Goal: Transaction & Acquisition: Download file/media

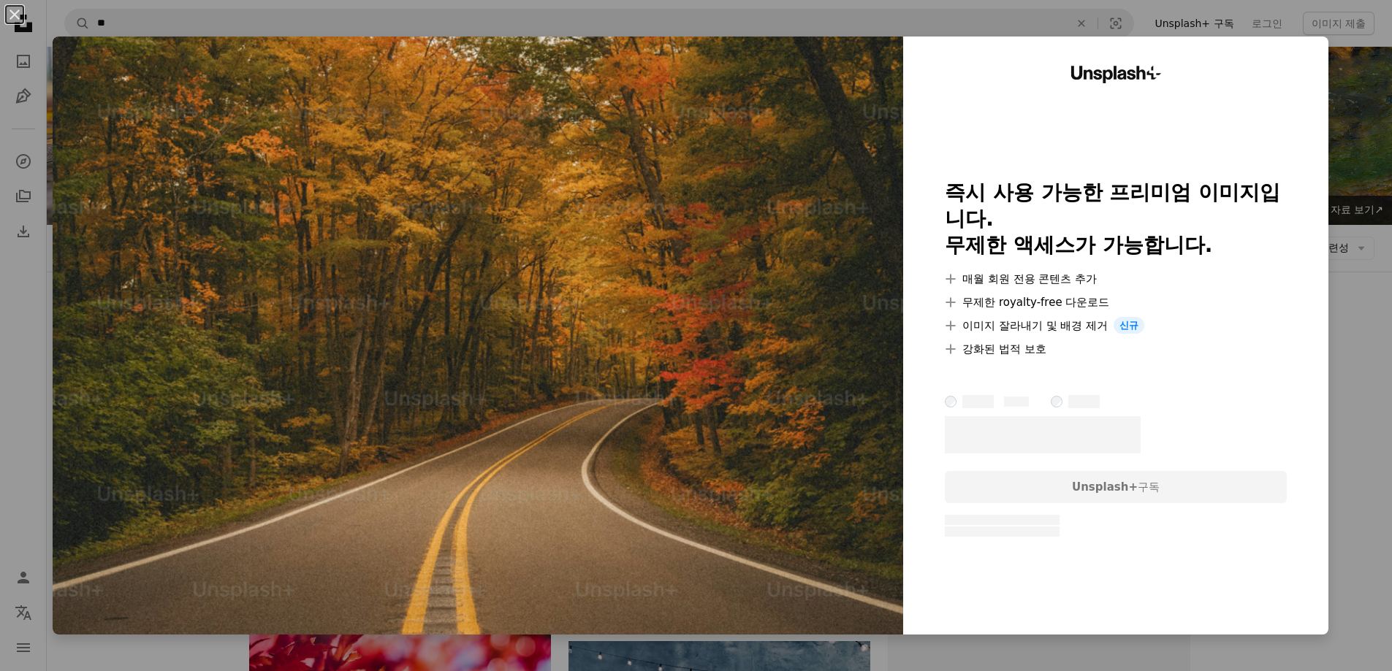
scroll to position [950, 0]
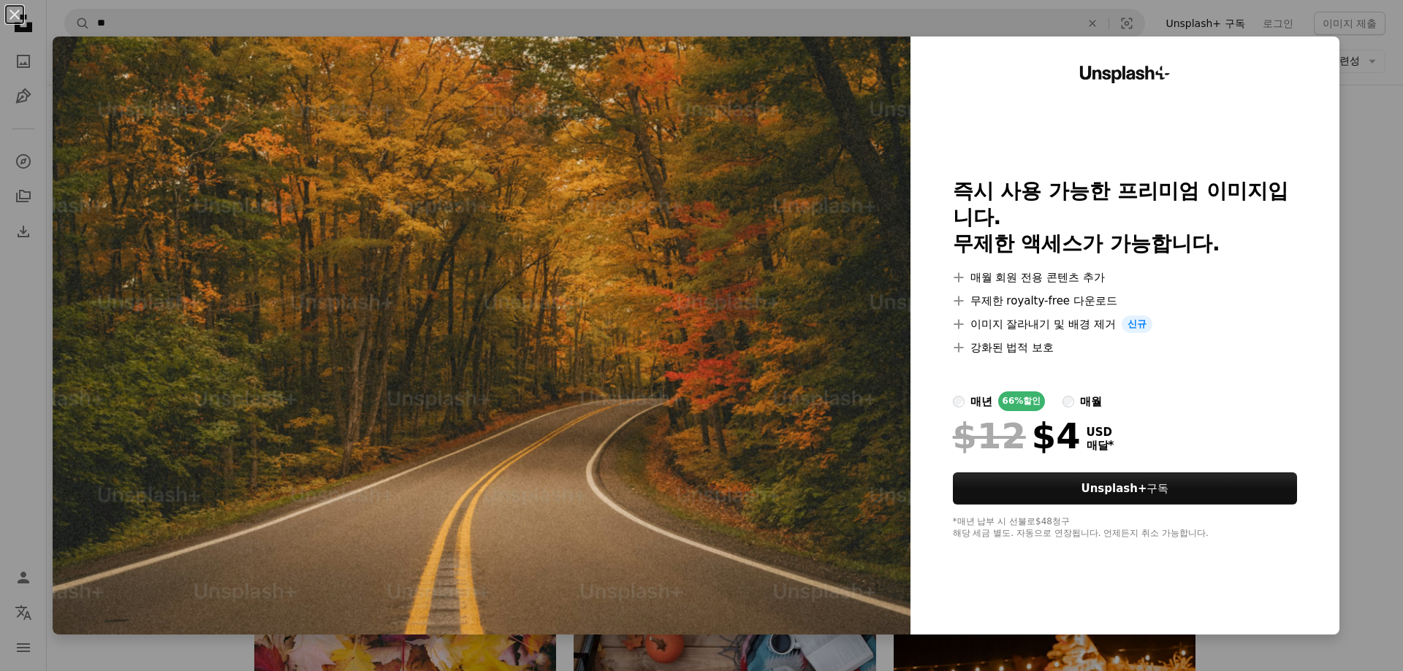
click at [1373, 222] on div "An X shape Unsplash+ 즉시 사용 가능한 프리미엄 이미지입니다. 무제한 액세스가 가능합니다. A plus sign 매월 회원 전…" at bounding box center [701, 335] width 1403 height 671
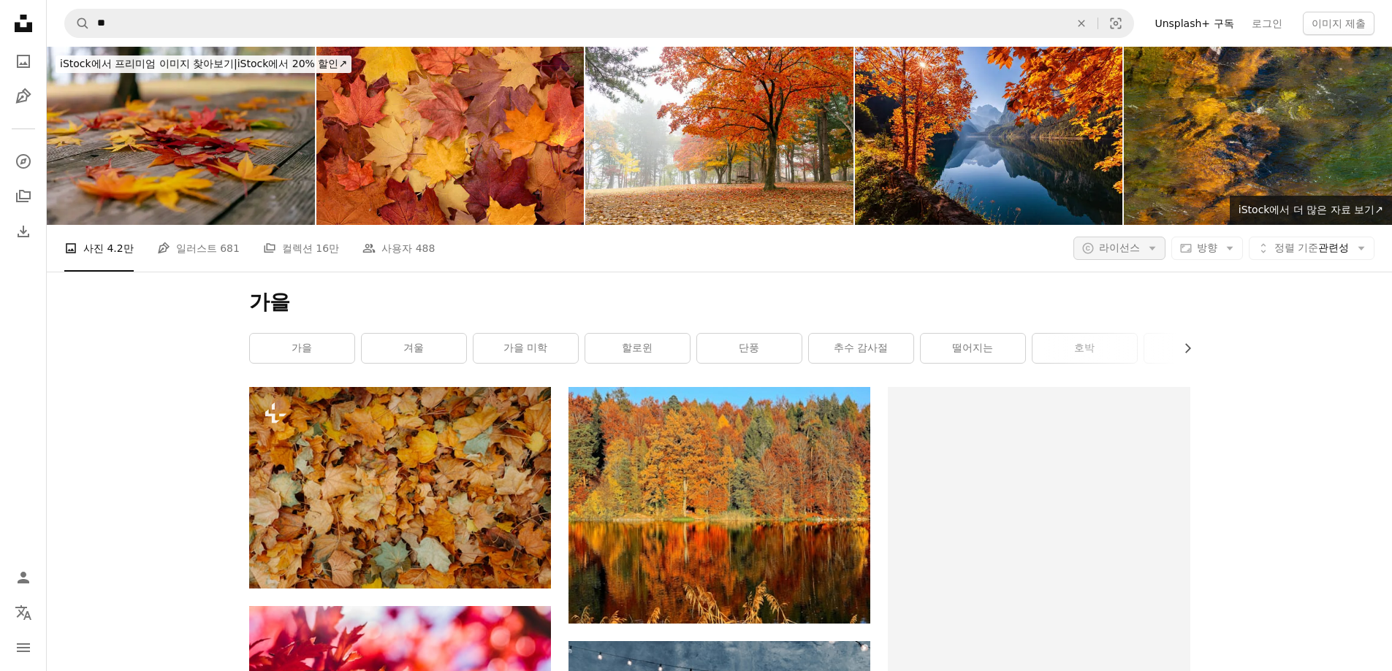
click at [1145, 248] on icon "Arrow down" at bounding box center [1151, 248] width 13 height 13
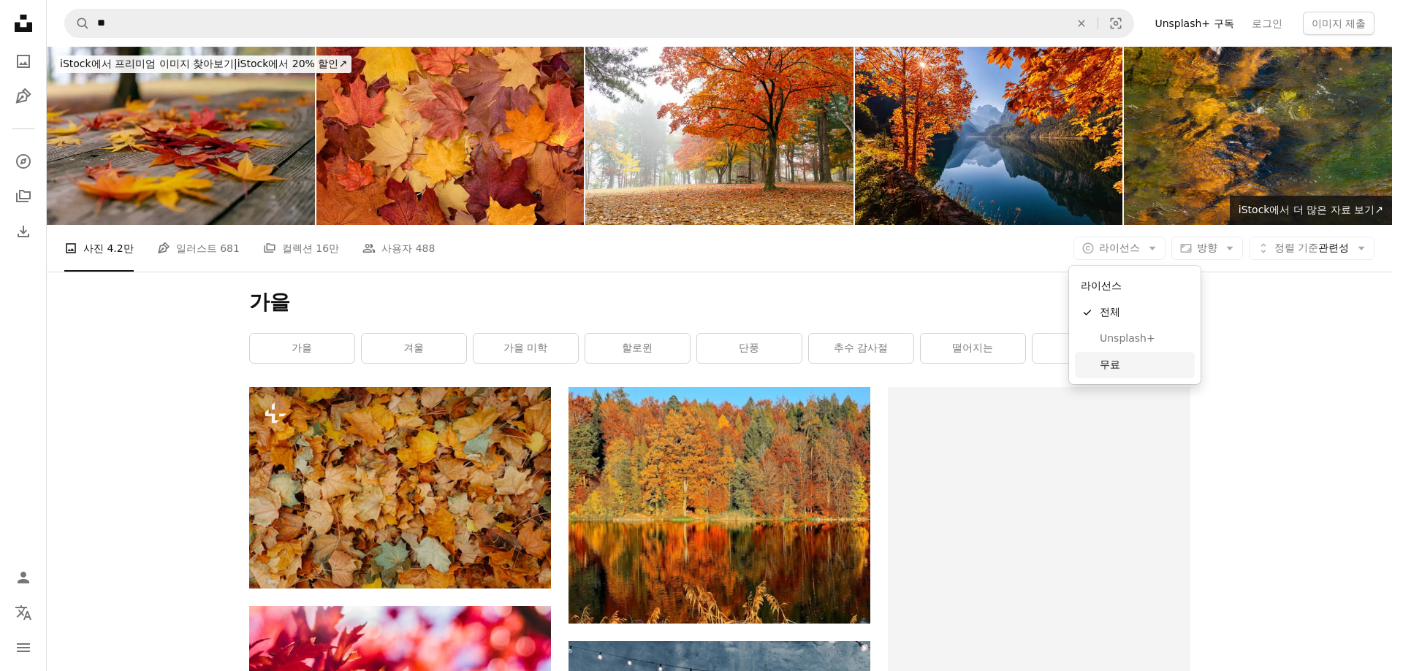
click at [1118, 365] on span "무료" at bounding box center [1143, 365] width 89 height 15
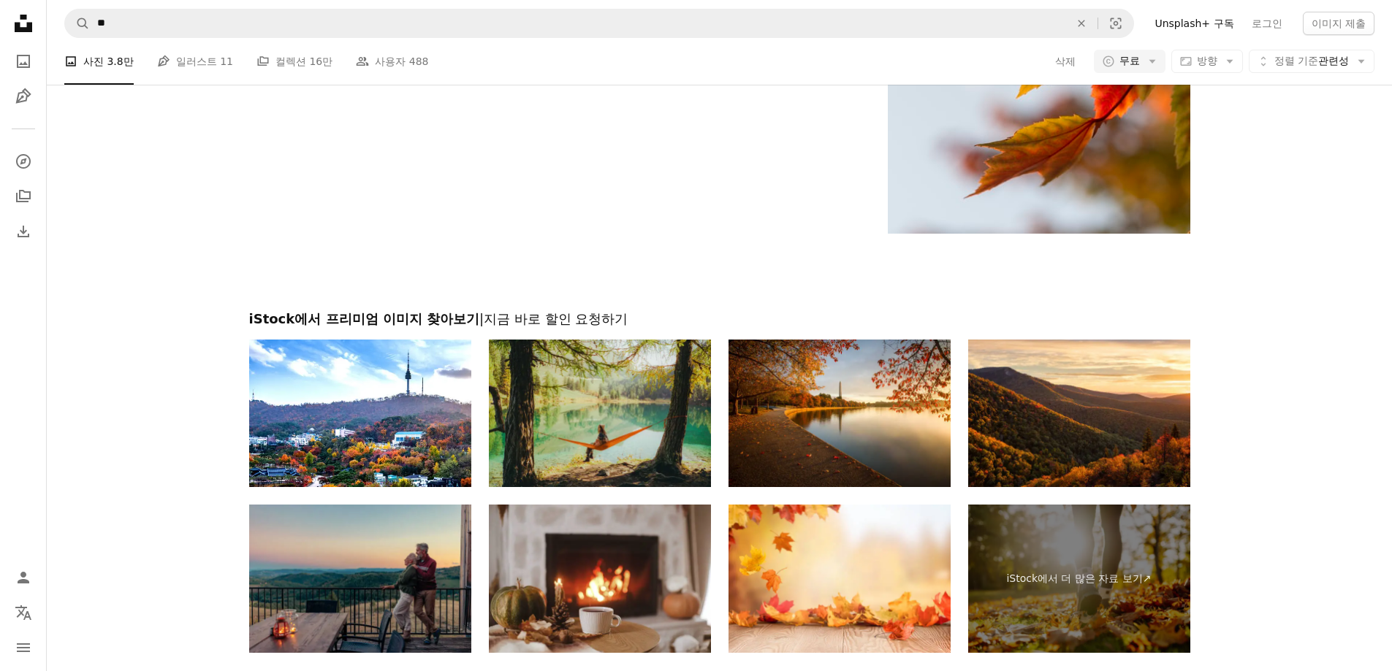
scroll to position [2739, 0]
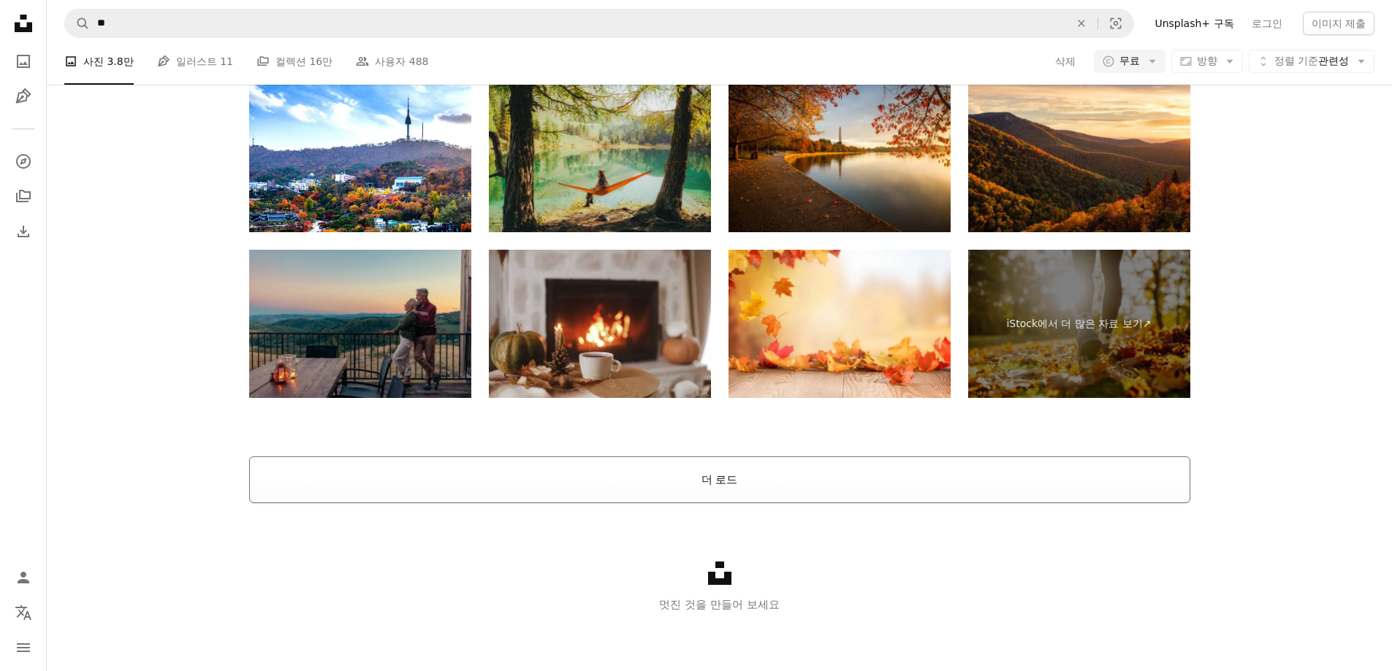
click at [712, 474] on button "더 로드" at bounding box center [719, 480] width 941 height 47
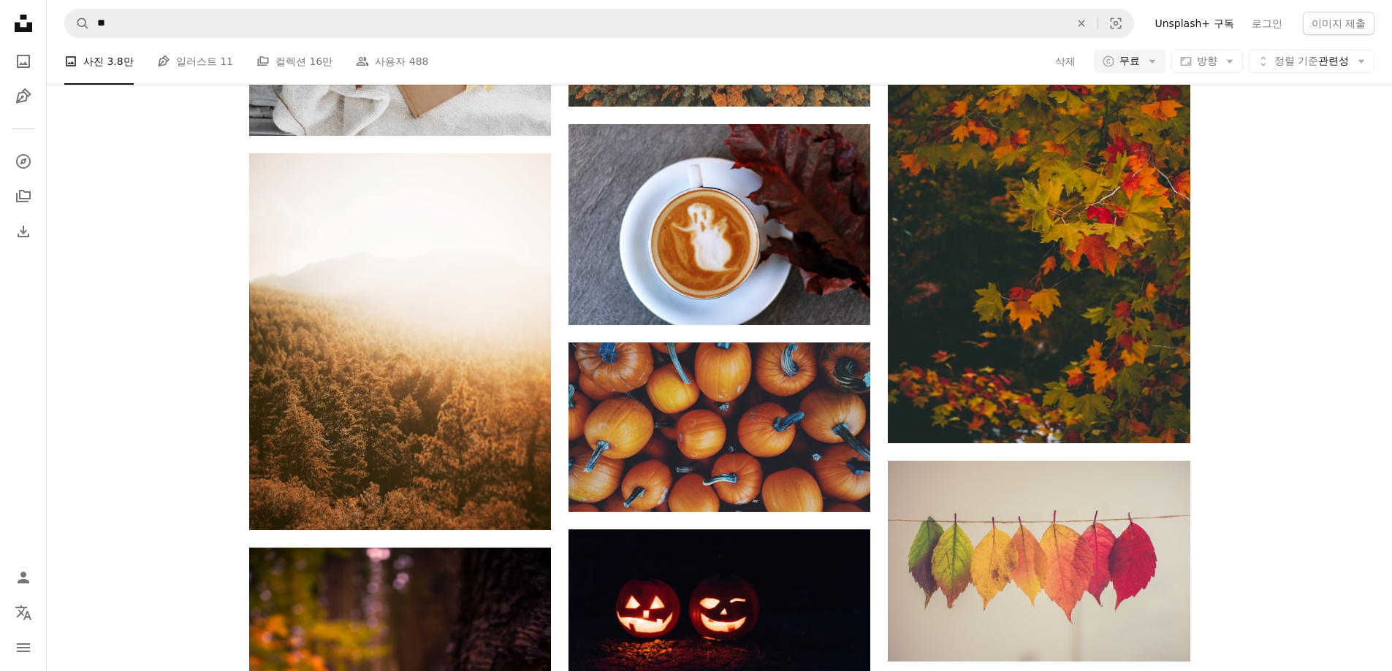
scroll to position [6935, 0]
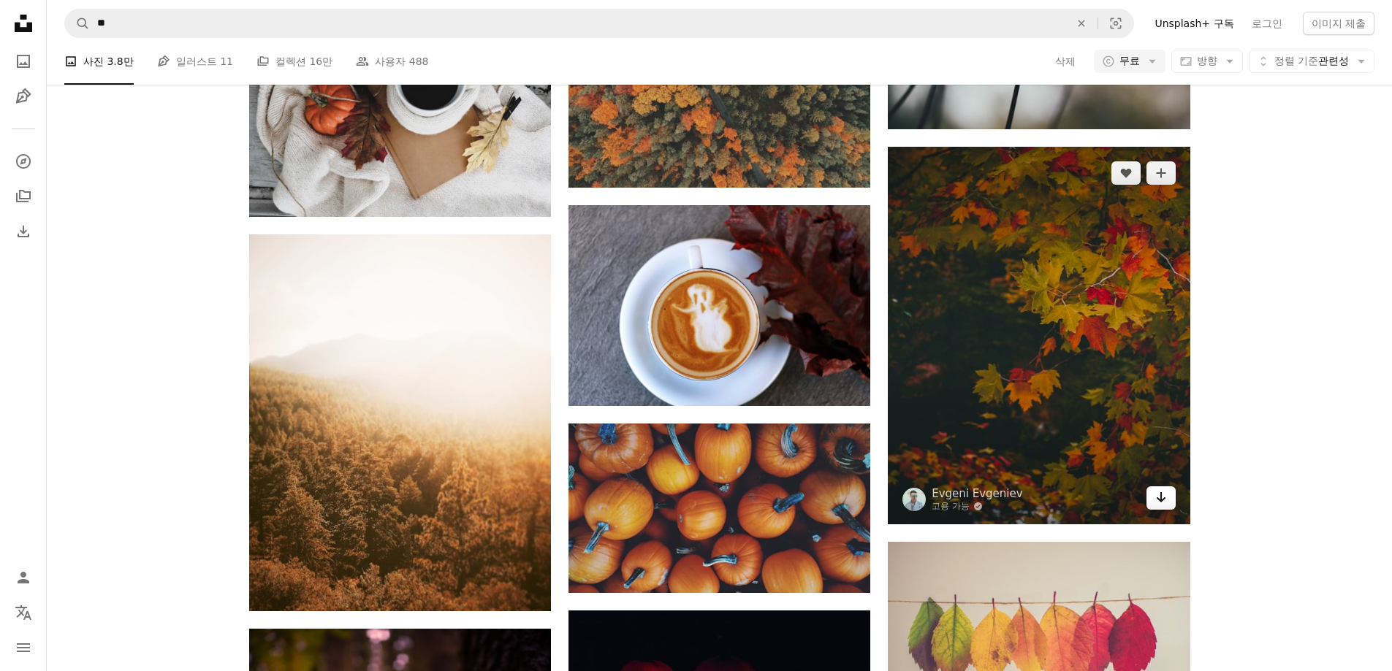
click at [1161, 503] on icon "Arrow pointing down" at bounding box center [1161, 498] width 12 height 18
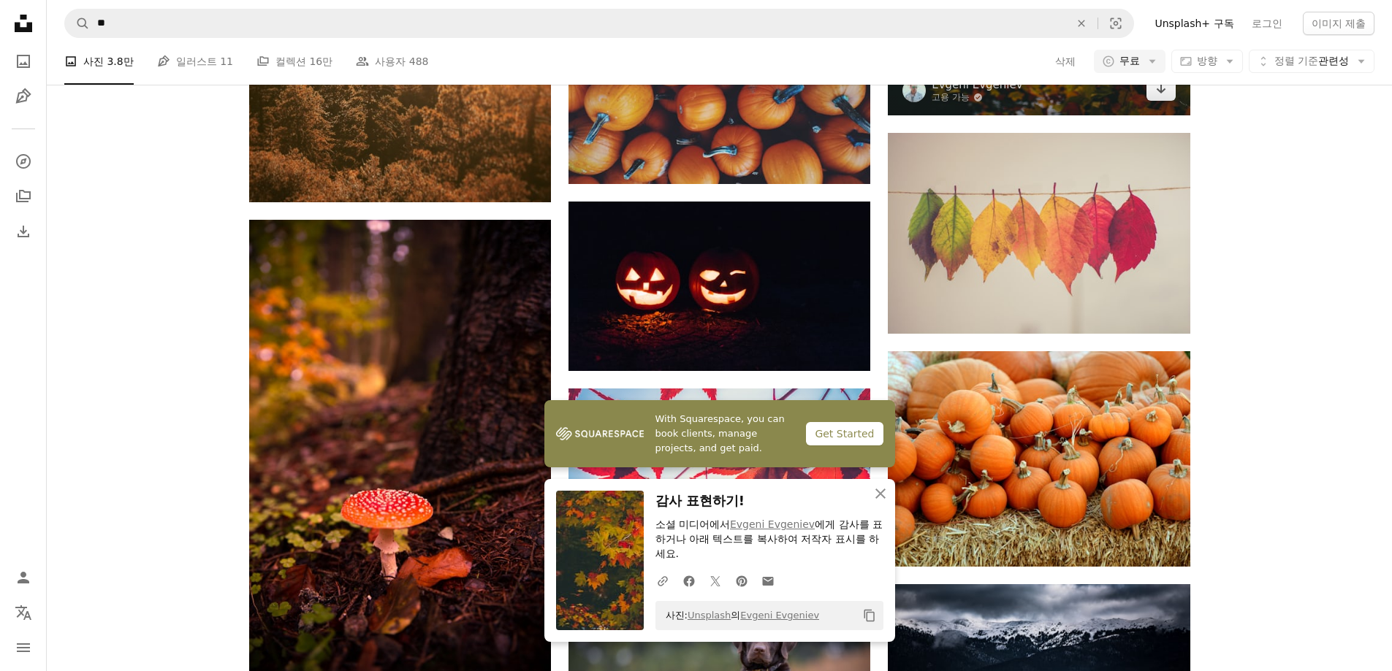
scroll to position [7374, 0]
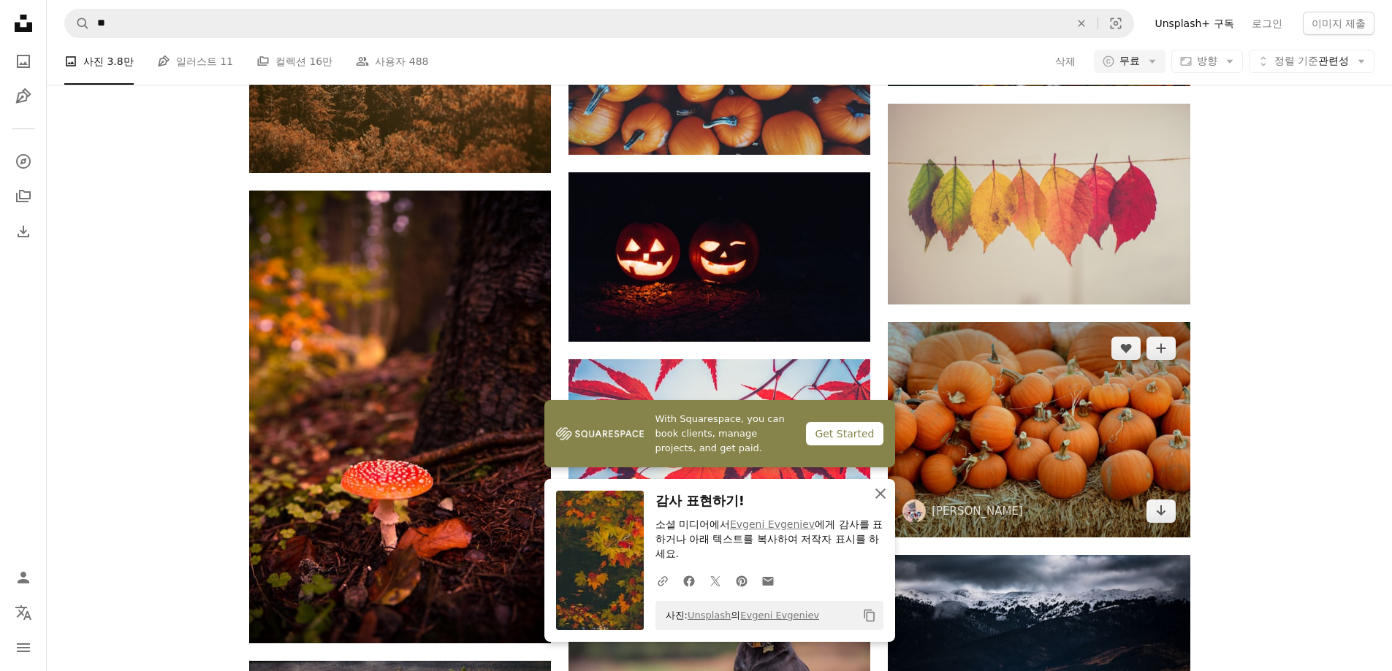
drag, startPoint x: 886, startPoint y: 495, endPoint x: 905, endPoint y: 490, distance: 19.5
click at [886, 495] on icon "An X shape" at bounding box center [880, 494] width 18 height 18
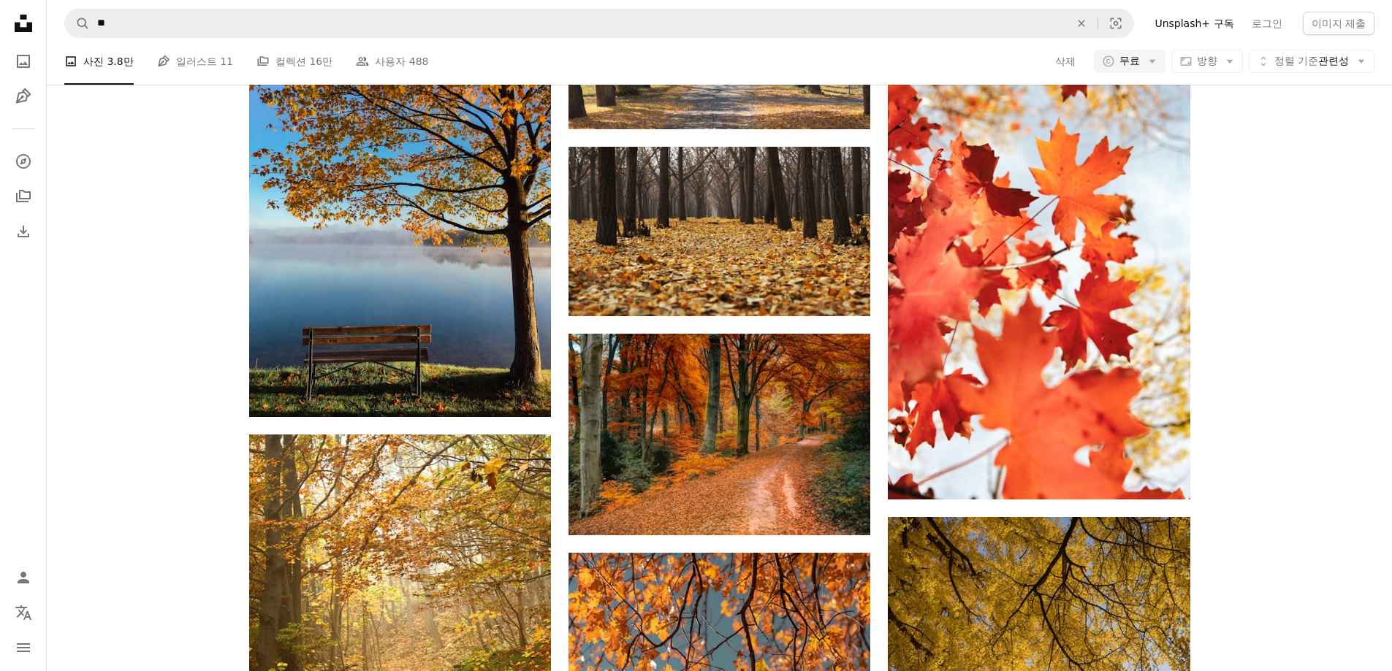
scroll to position [16651, 0]
